Goal: Navigation & Orientation: Find specific page/section

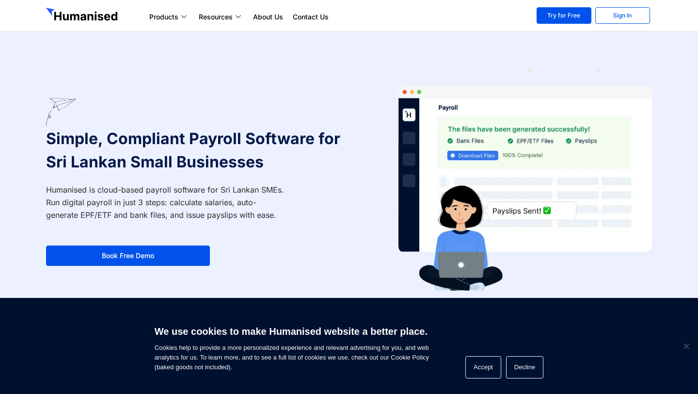
click at [95, 14] on img at bounding box center [83, 16] width 74 height 16
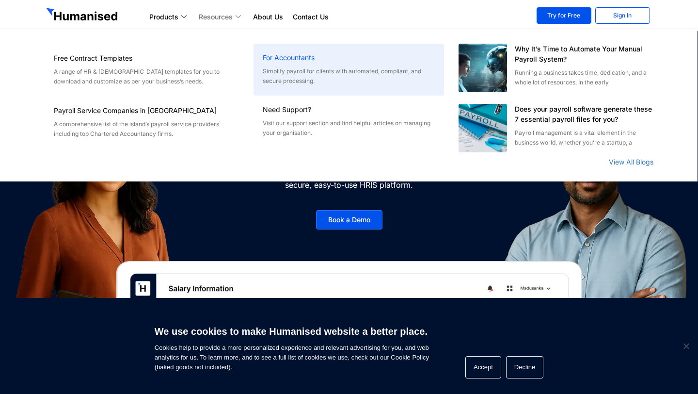
click at [292, 73] on p "Simplify payroll for clients with automated, compliant, and secure processing." at bounding box center [349, 75] width 172 height 19
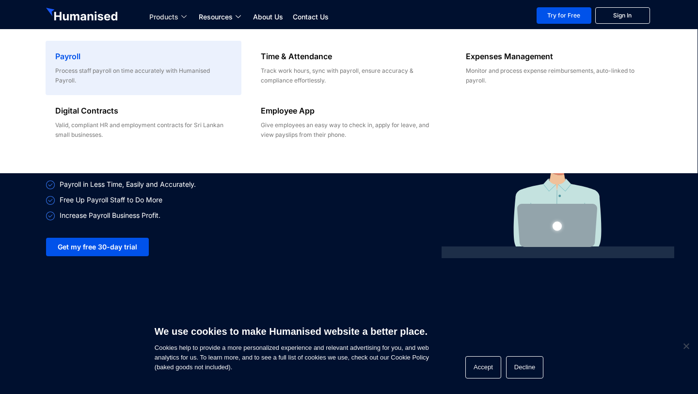
click at [135, 59] on h6 "Payroll" at bounding box center [143, 56] width 176 height 12
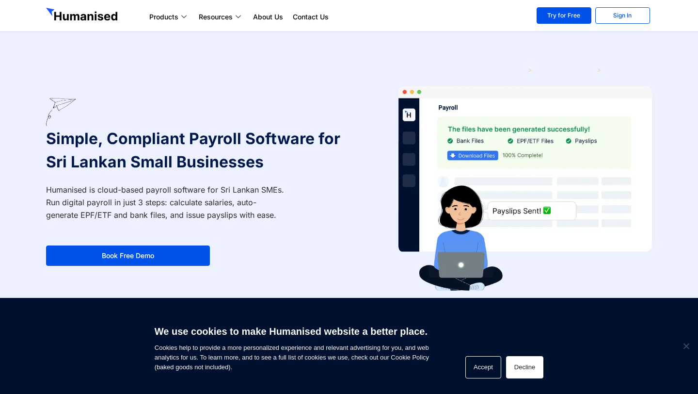
click at [530, 366] on button "Decline" at bounding box center [524, 367] width 37 height 22
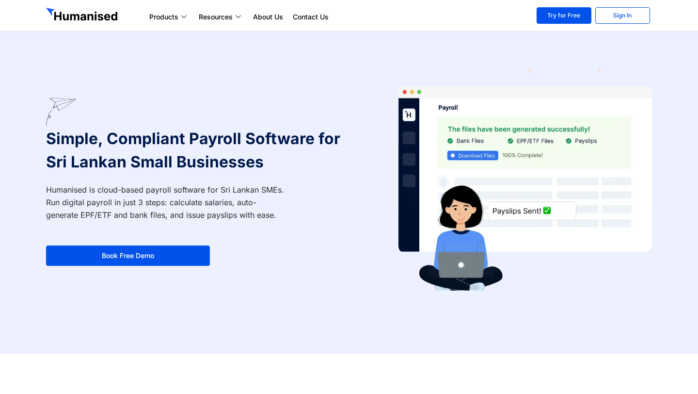
click at [90, 21] on img at bounding box center [83, 16] width 74 height 16
